Goal: Task Accomplishment & Management: Use online tool/utility

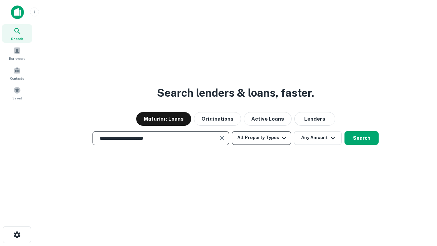
type input "**********"
click at [262, 138] on button "All Property Types" at bounding box center [261, 138] width 59 height 14
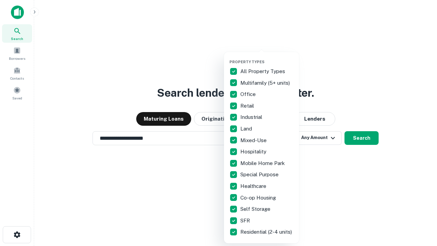
click at [267, 57] on button "button" at bounding box center [267, 57] width 75 height 0
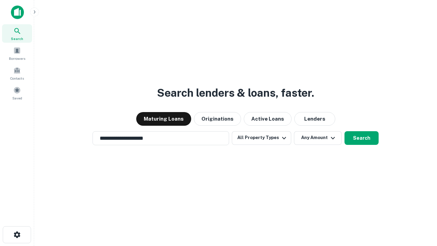
scroll to position [11, 0]
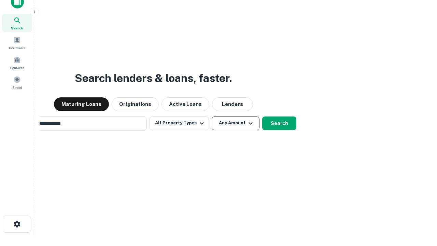
click at [212, 116] on button "Any Amount" at bounding box center [236, 123] width 48 height 14
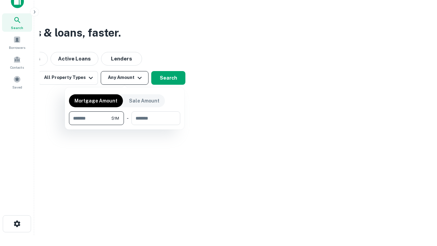
type input "*******"
click at [125, 125] on button "button" at bounding box center [124, 125] width 111 height 0
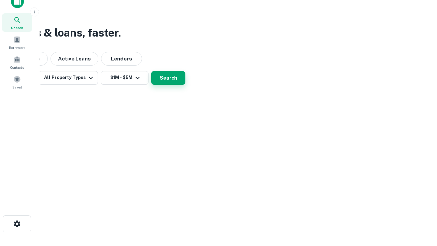
click at [185, 85] on button "Search" at bounding box center [168, 78] width 34 height 14
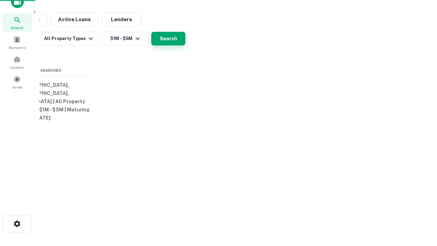
scroll to position [11, 0]
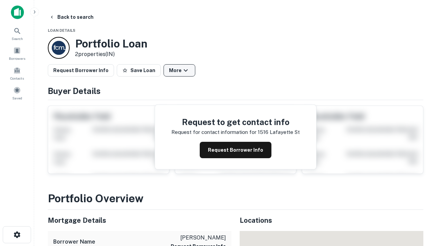
click at [179, 70] on button "More" at bounding box center [180, 70] width 32 height 12
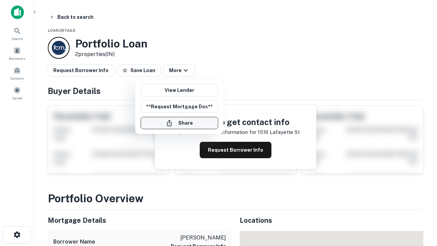
click at [179, 123] on button "Share" at bounding box center [180, 123] width 78 height 12
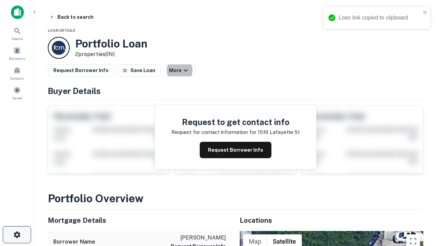
click at [17, 235] on icon "button" at bounding box center [17, 235] width 8 height 8
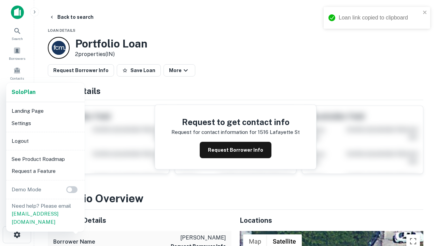
click at [45, 141] on li "Logout" at bounding box center [45, 141] width 73 height 12
